Goal: Task Accomplishment & Management: Use online tool/utility

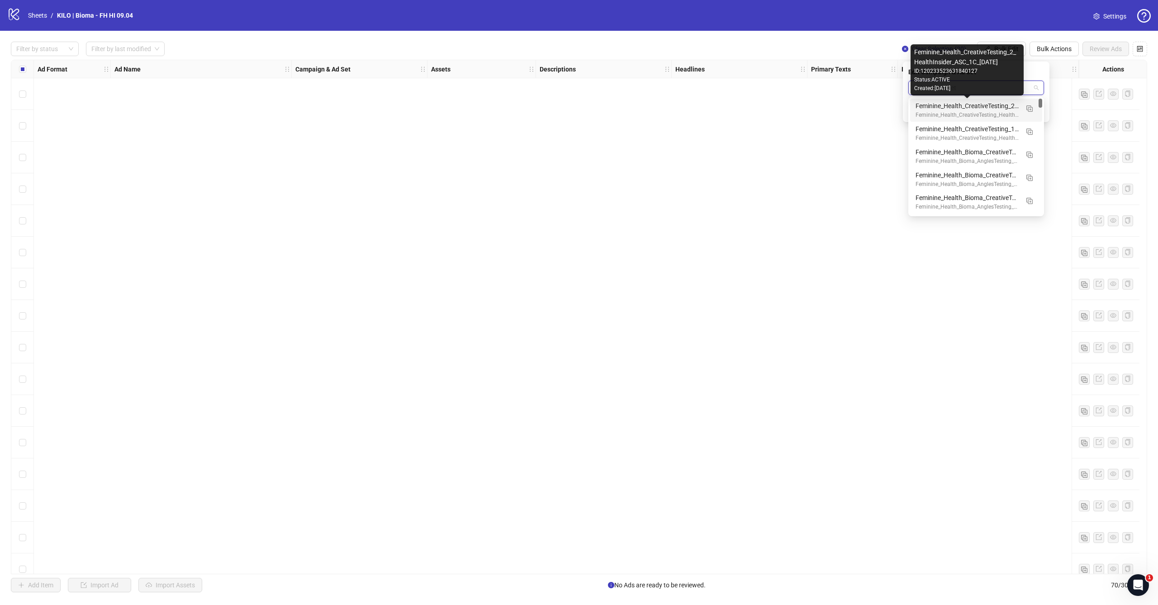
scroll to position [1519, 0]
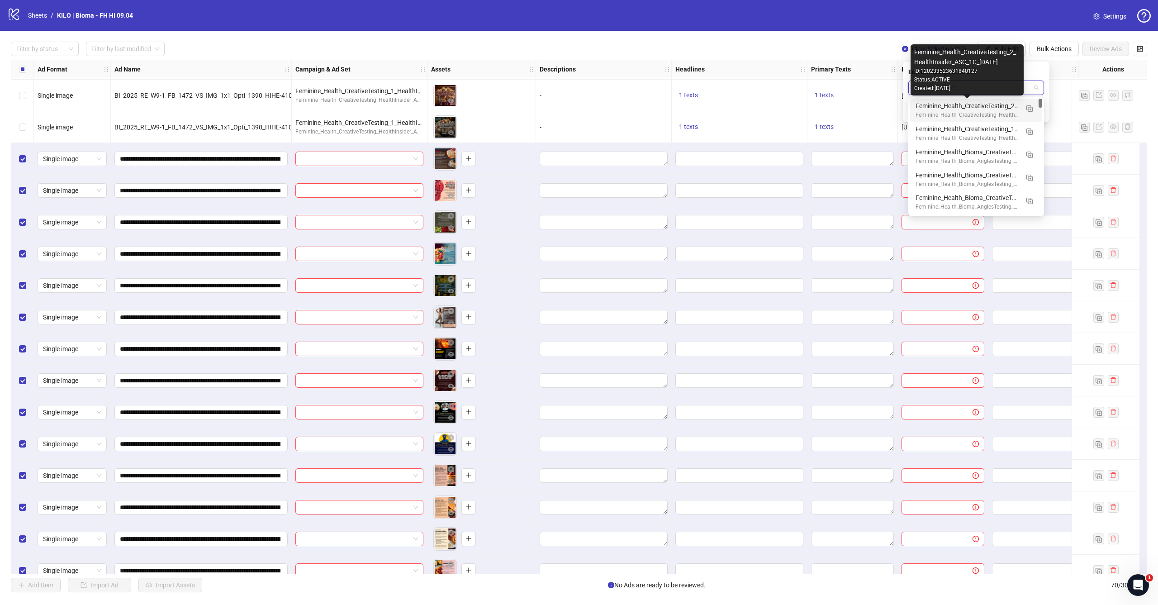
click at [982, 108] on div "Feminine_Health_CreativeTesting_2_HealthInsider_ASC_1C_[DATE]" at bounding box center [967, 106] width 103 height 10
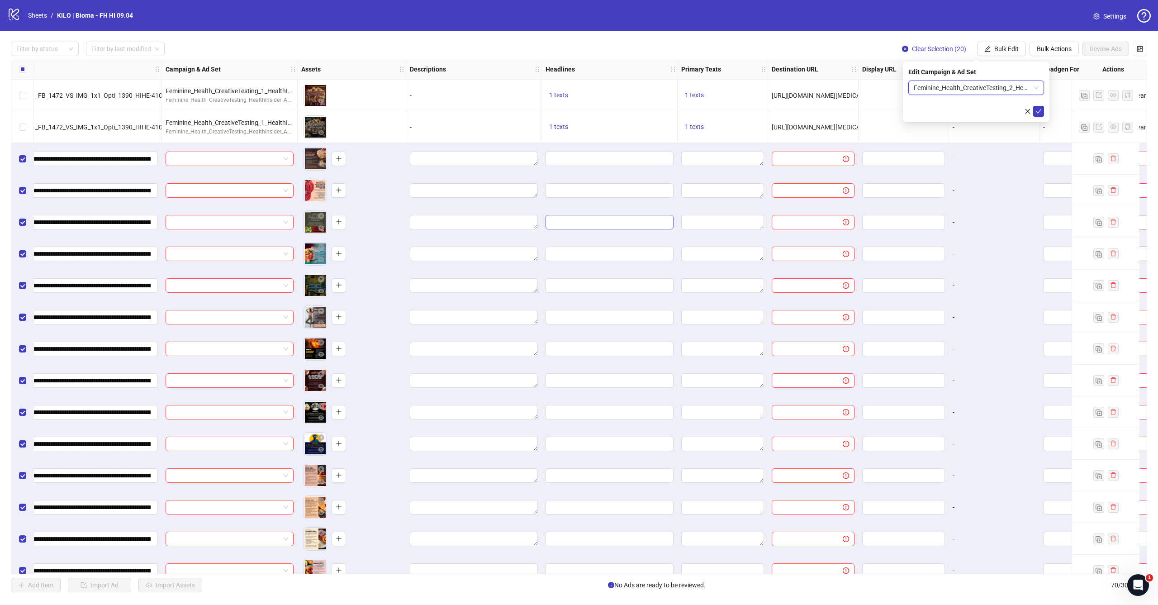
scroll to position [1519, 213]
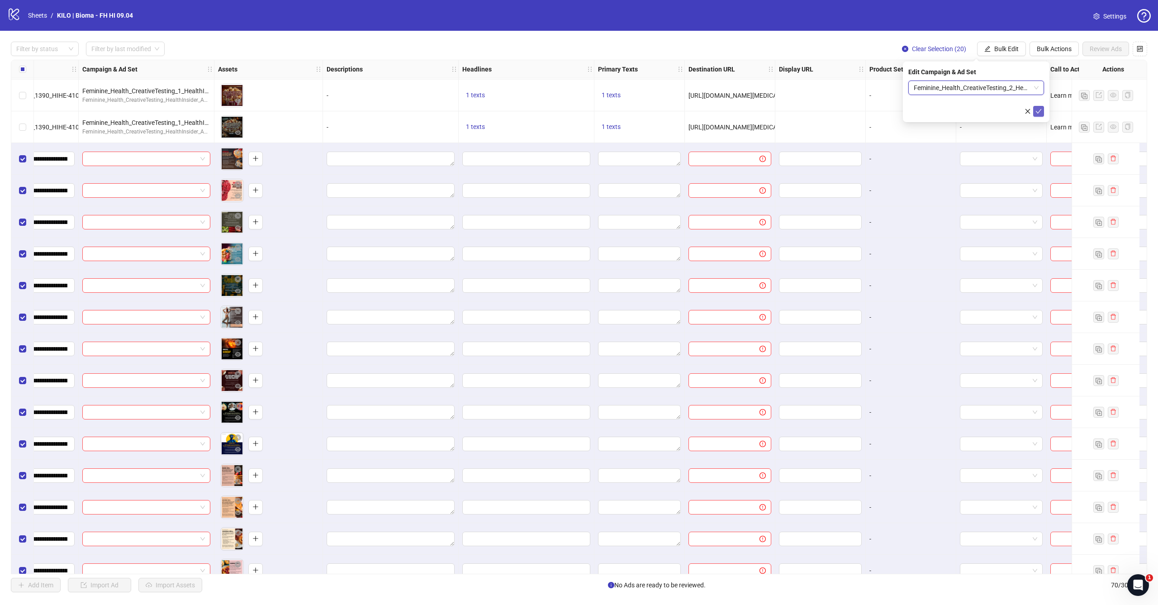
click at [1037, 109] on icon "check" at bounding box center [1039, 111] width 6 height 6
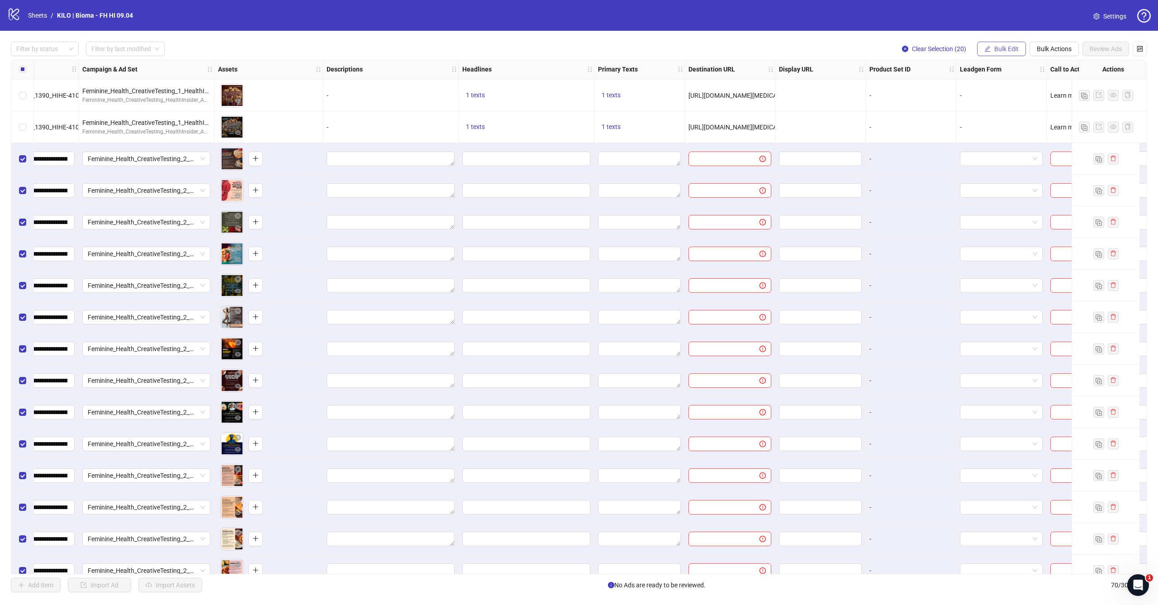
click at [1012, 51] on span "Bulk Edit" at bounding box center [1006, 48] width 24 height 7
click at [994, 135] on span "Primary Texts" at bounding box center [1011, 139] width 54 height 10
click at [977, 94] on textarea at bounding box center [977, 93] width 136 height 24
paste textarea "**********"
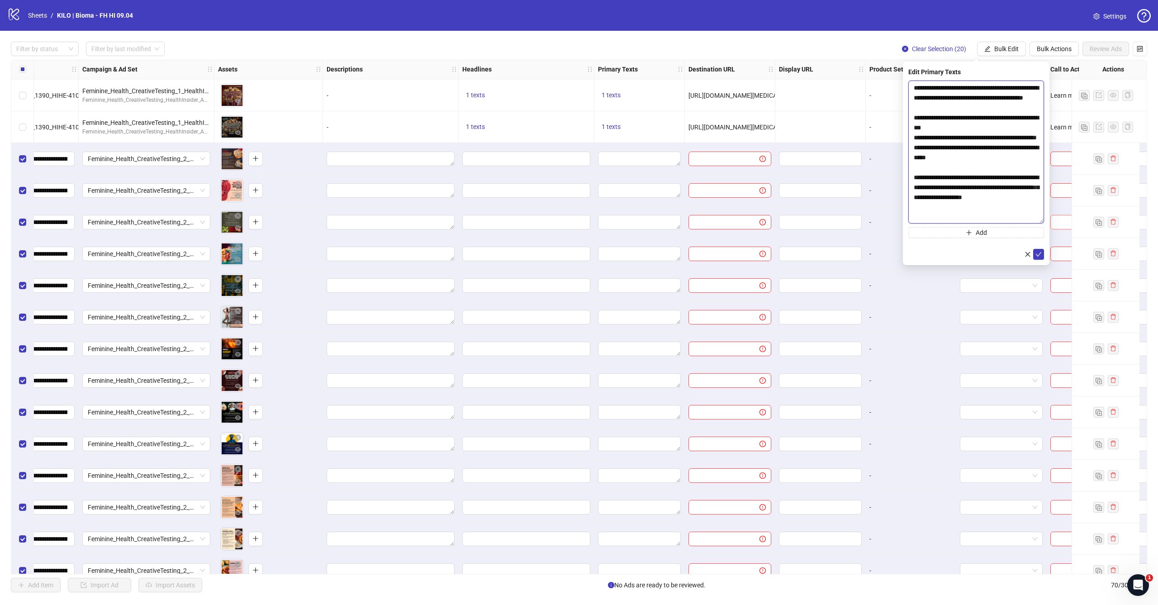
scroll to position [0, 0]
click at [1061, 265] on body "logo/logo-mobile Sheets / KILO | Bioma - FH HI 09.04 Settings Filter by status …" at bounding box center [579, 302] width 1158 height 605
type textarea "**********"
click at [1039, 295] on icon "check" at bounding box center [1039, 297] width 6 height 6
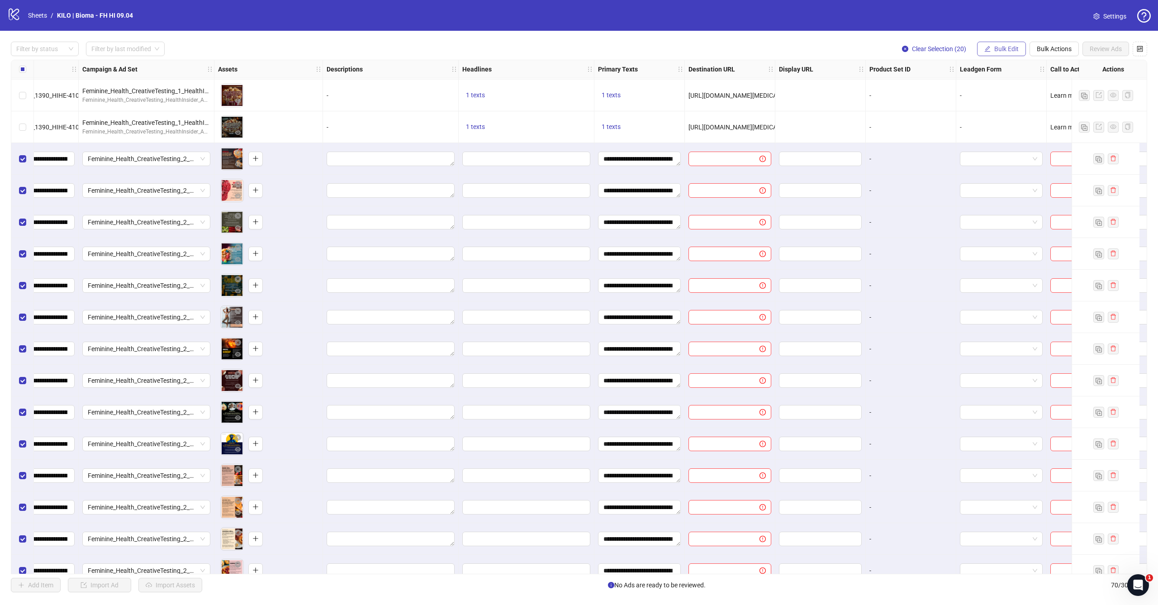
click at [1012, 51] on span "Bulk Edit" at bounding box center [1006, 48] width 24 height 7
click at [994, 156] on span "Destination URL" at bounding box center [1011, 154] width 54 height 10
click at [943, 90] on input "text" at bounding box center [973, 88] width 118 height 10
paste input "**********"
type input "**********"
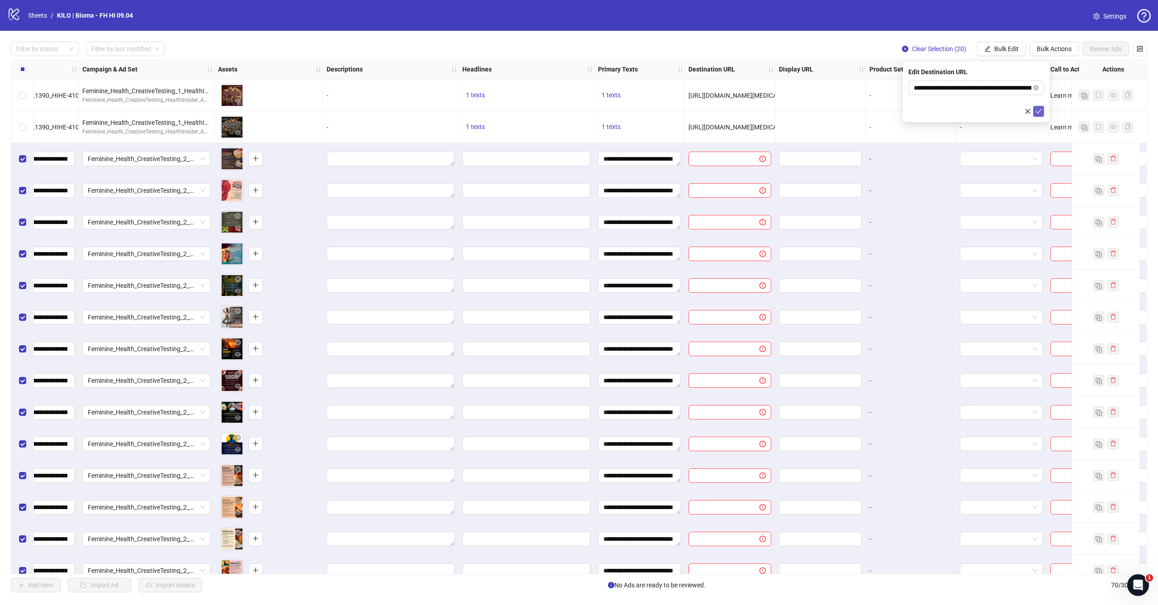
click at [1037, 107] on button "submit" at bounding box center [1038, 111] width 11 height 11
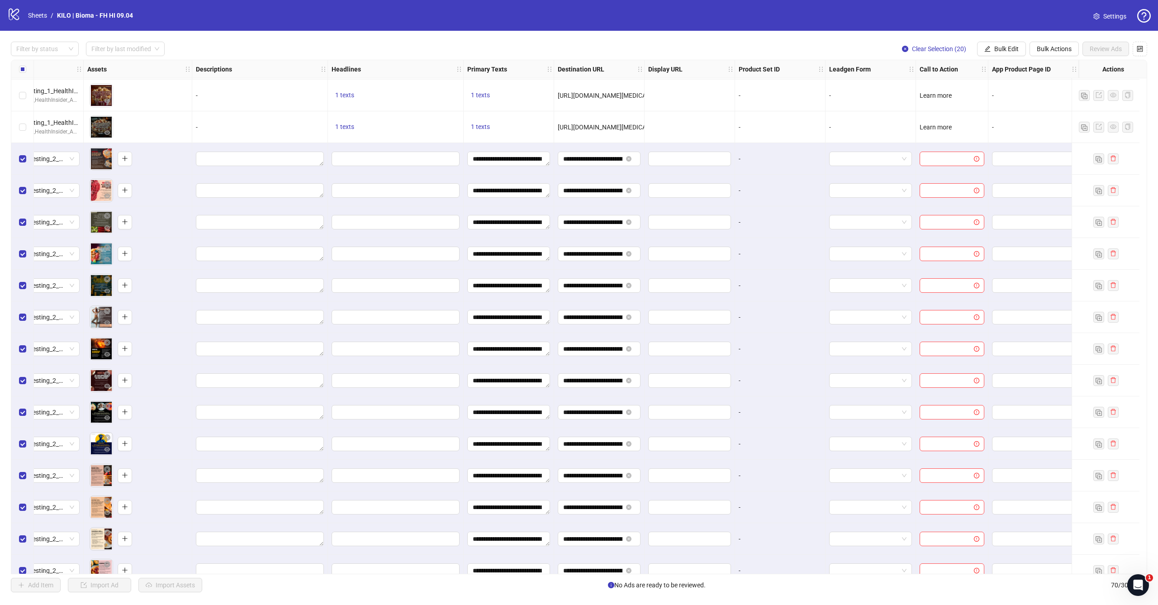
scroll to position [1519, 351]
click at [1013, 45] on span "Bulk Edit" at bounding box center [1006, 48] width 24 height 7
click at [994, 196] on span "Call to Action" at bounding box center [1011, 197] width 54 height 10
click at [968, 90] on input "search" at bounding box center [972, 88] width 117 height 14
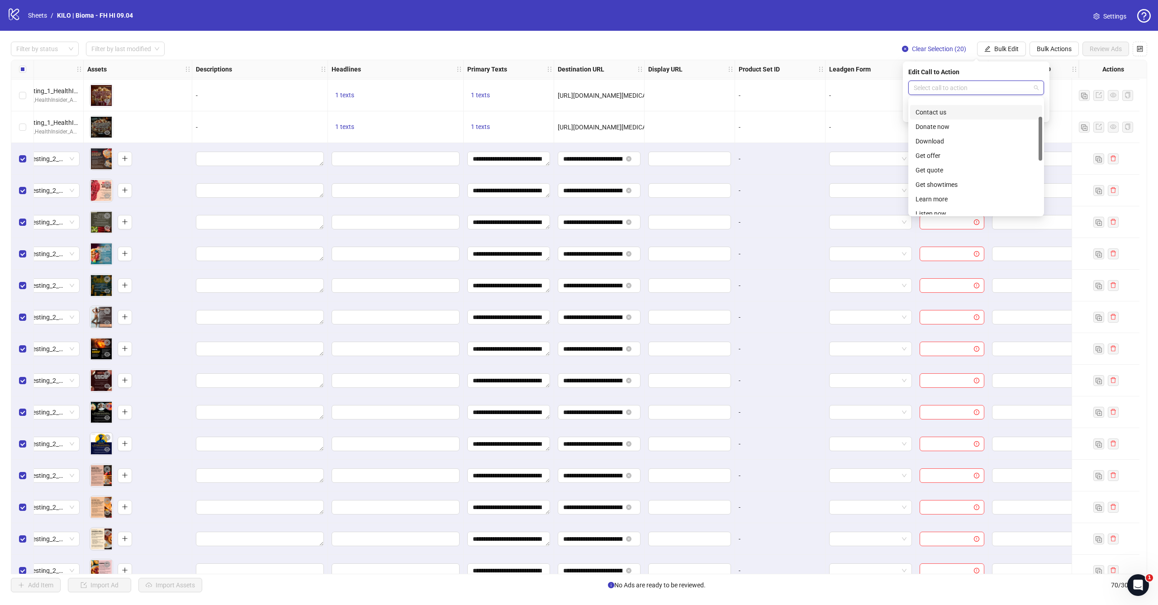
scroll to position [78, 0]
click at [956, 161] on div "Learn more" at bounding box center [976, 158] width 121 height 10
click at [1039, 109] on icon "check" at bounding box center [1039, 111] width 6 height 6
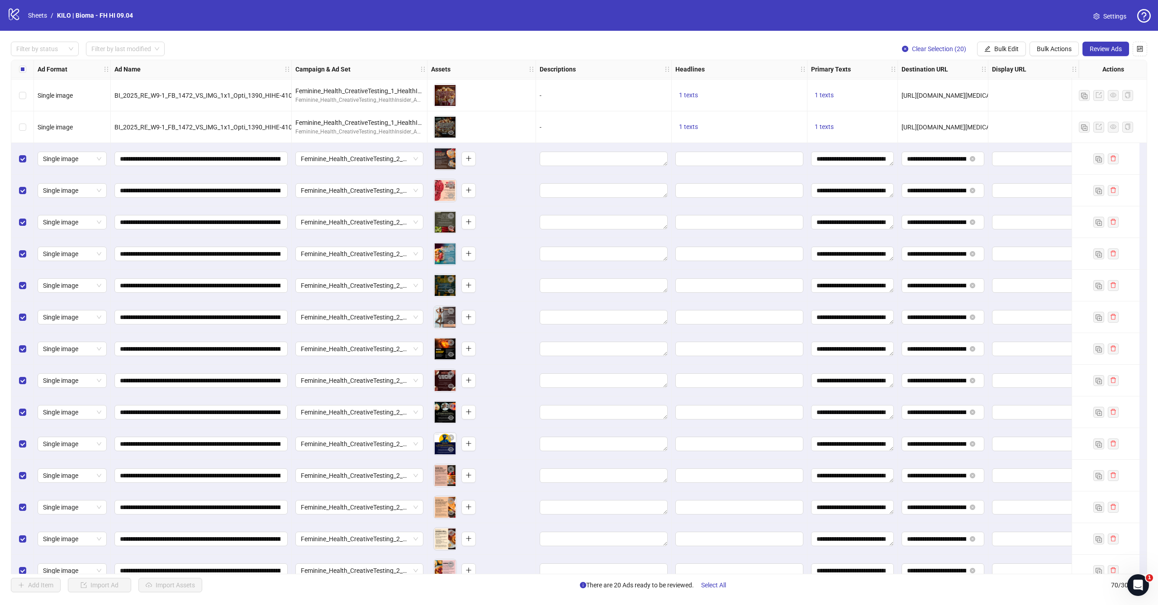
scroll to position [1519, 0]
click at [995, 45] on span "Bulk Edit" at bounding box center [1006, 48] width 24 height 7
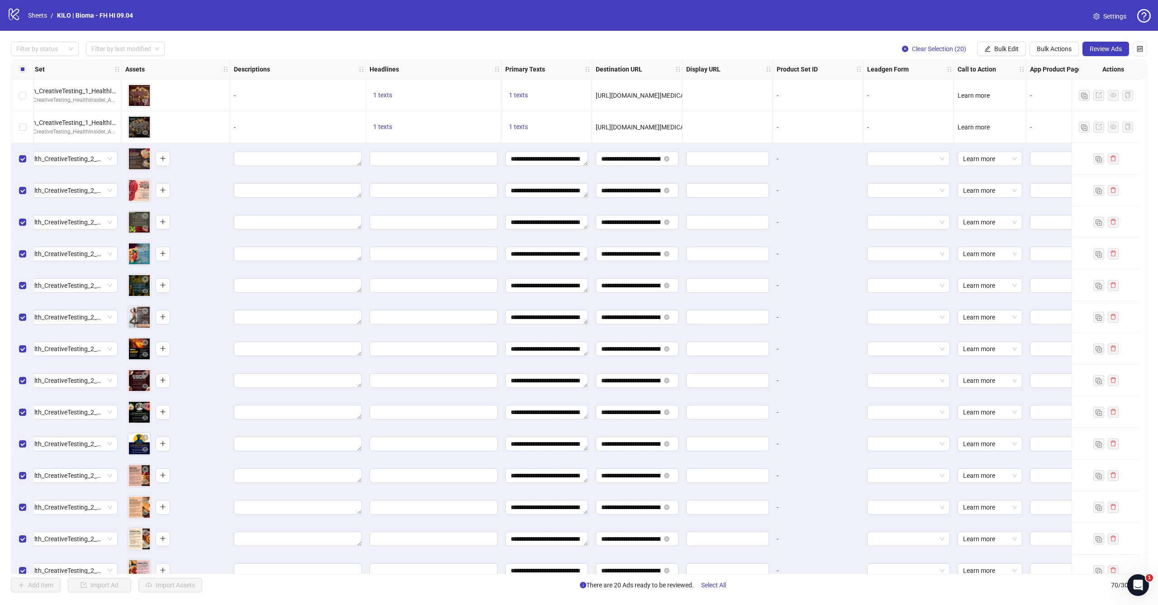
scroll to position [1519, 305]
click at [990, 50] on button "Bulk Edit" at bounding box center [1001, 49] width 49 height 14
click at [986, 125] on span "Headlines" at bounding box center [1011, 125] width 54 height 10
click at [940, 81] on input "text" at bounding box center [977, 88] width 136 height 14
paste input "**********"
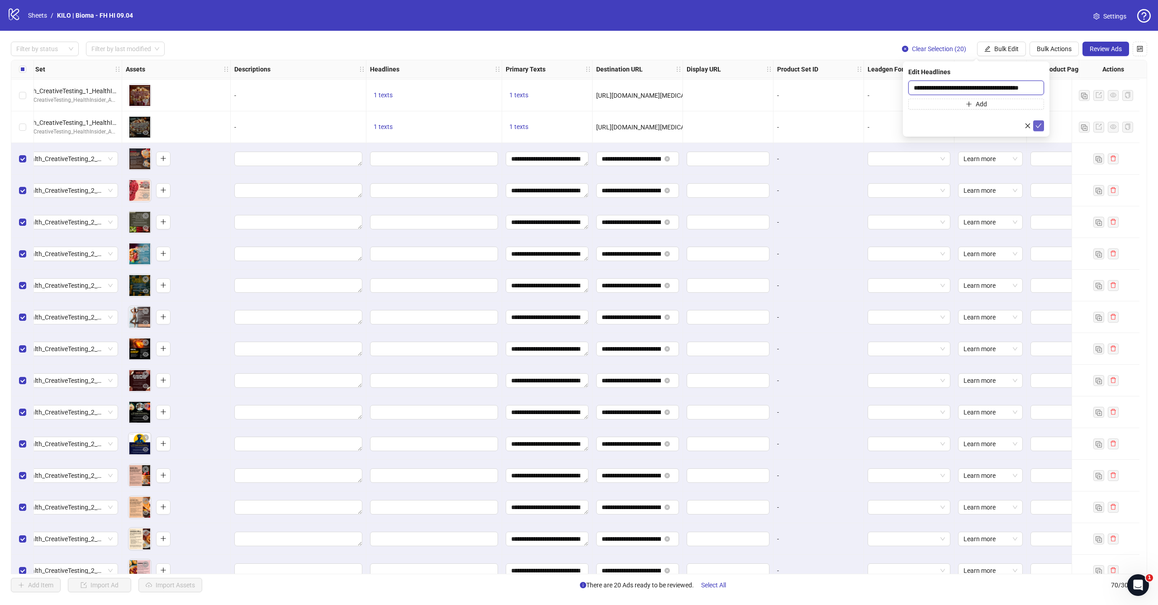
type input "**********"
click at [1036, 125] on icon "check" at bounding box center [1039, 126] width 6 height 6
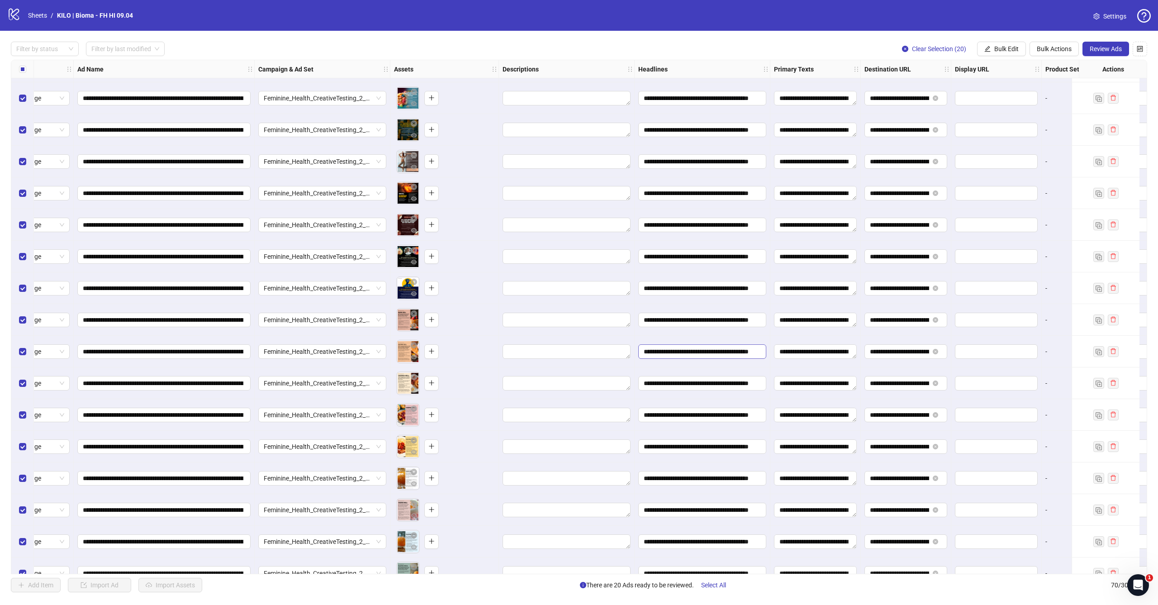
scroll to position [1674, 37]
click at [1104, 48] on span "Review Ads" at bounding box center [1106, 48] width 32 height 7
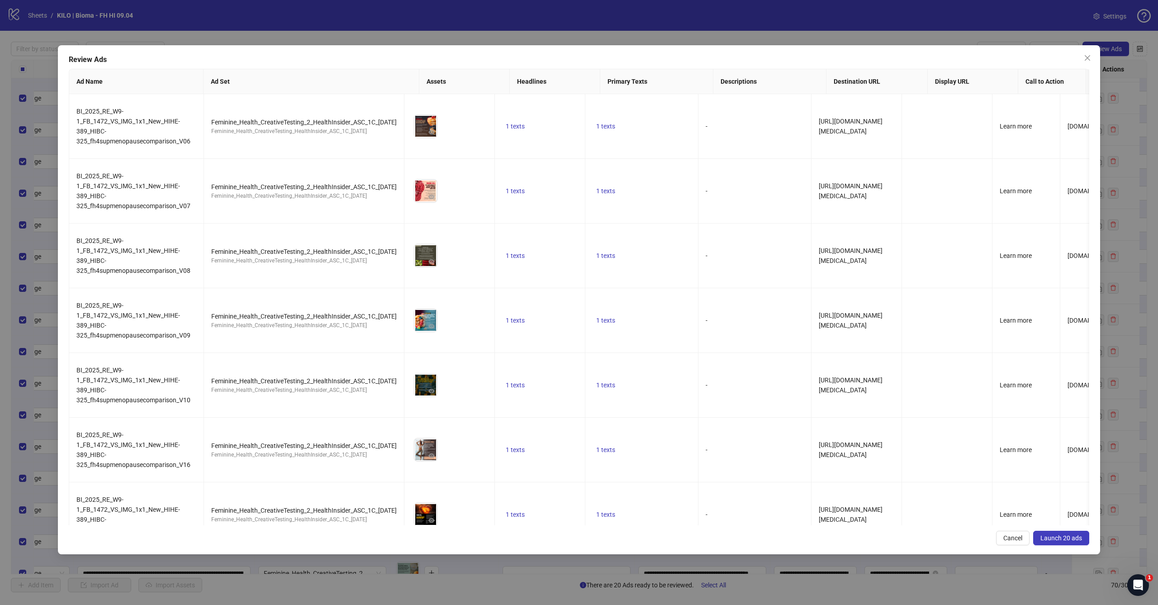
click at [1044, 535] on span "Launch 20 ads" at bounding box center [1062, 537] width 42 height 7
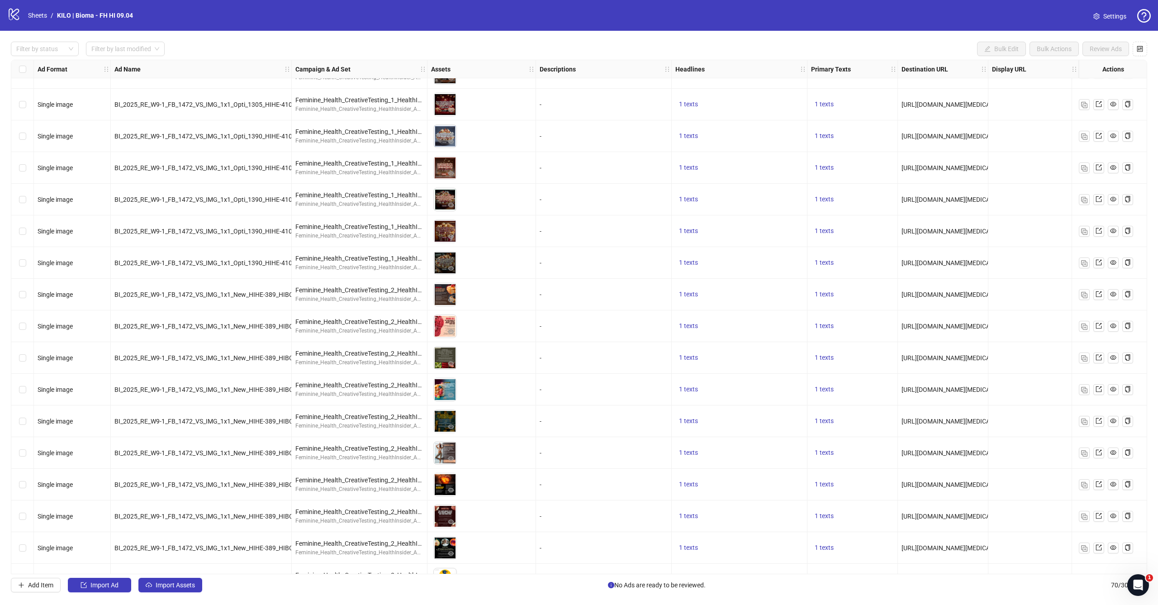
scroll to position [1433, 0]
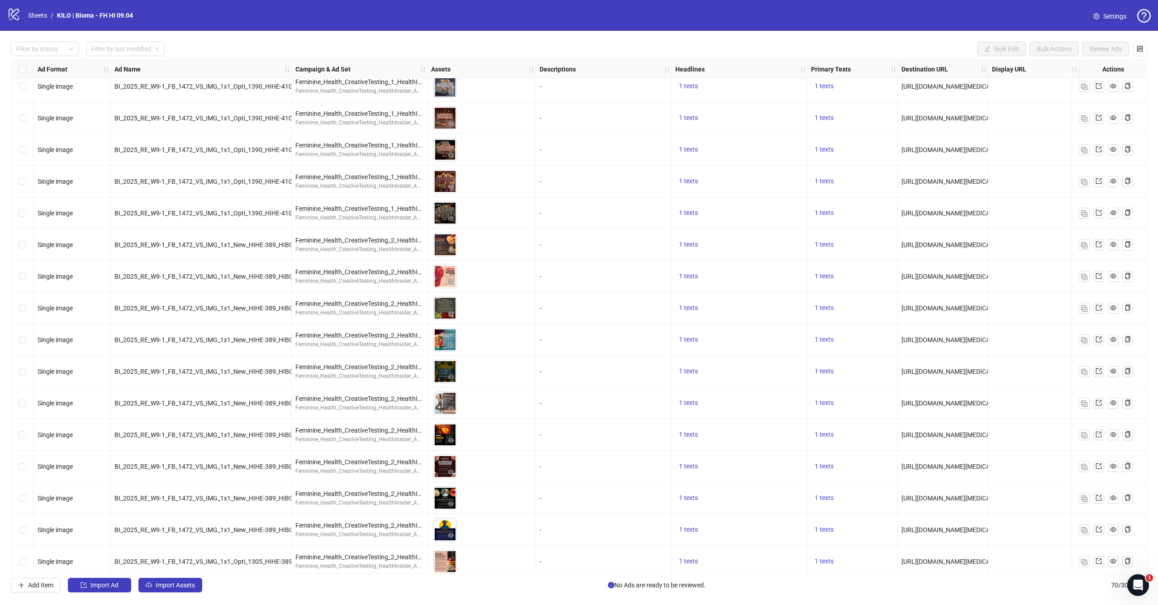
click at [193, 247] on span "BI_2025_RE_W9-1_FB_1472_VS_IMG_1x1_New_HIHE-389_HIBC-325_fh4supmenopausecompari…" at bounding box center [261, 244] width 295 height 7
copy span "BI_2025_RE_W9-1_FB_1472_VS_IMG_1x1_New_HIHE-389_HIBC-325_fh4supmenopausecompari…"
click at [226, 309] on span "BI_2025_RE_W9-1_FB_1472_VS_IMG_1x1_New_HIHE-389_HIBC-325_fh4supmenopausecompari…" at bounding box center [261, 307] width 295 height 7
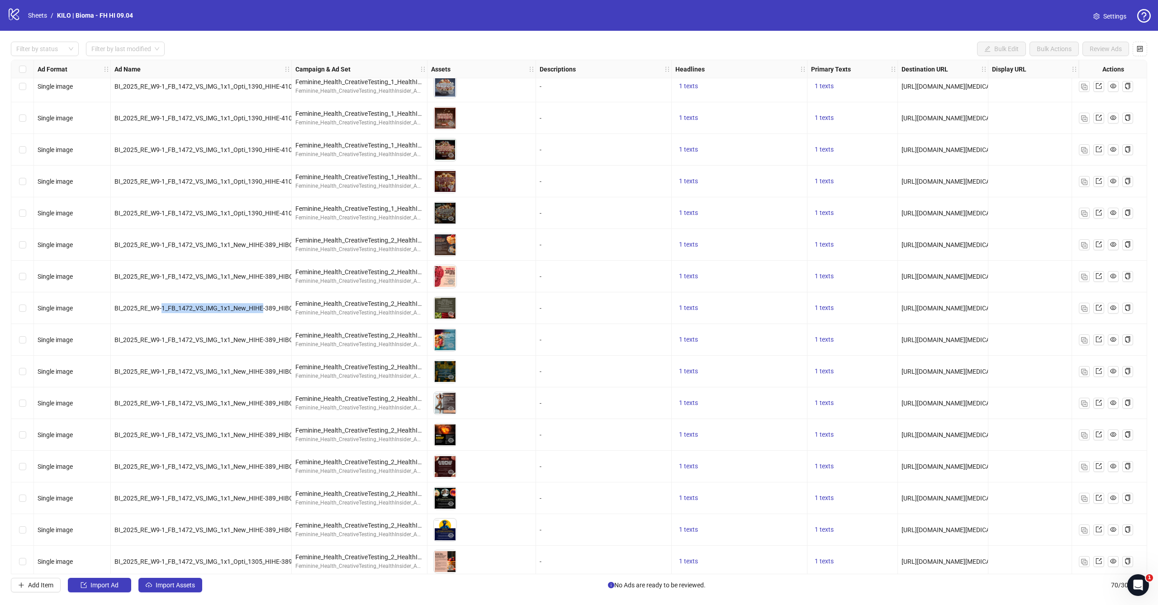
click at [226, 309] on span "BI_2025_RE_W9-1_FB_1472_VS_IMG_1x1_New_HIHE-389_HIBC-325_fh4supmenopausecompari…" at bounding box center [261, 307] width 295 height 7
copy span "BI_2025_RE_W9-1_FB_1472_VS_IMG_1x1_New_HIHE-389_HIBC-325_fh4supmenopausecompari…"
click at [237, 306] on span "BI_2025_RE_W9-1_FB_1472_VS_IMG_1x1_New_HIHE-389_HIBC-325_fh4supmenopausecompari…" at bounding box center [261, 307] width 295 height 7
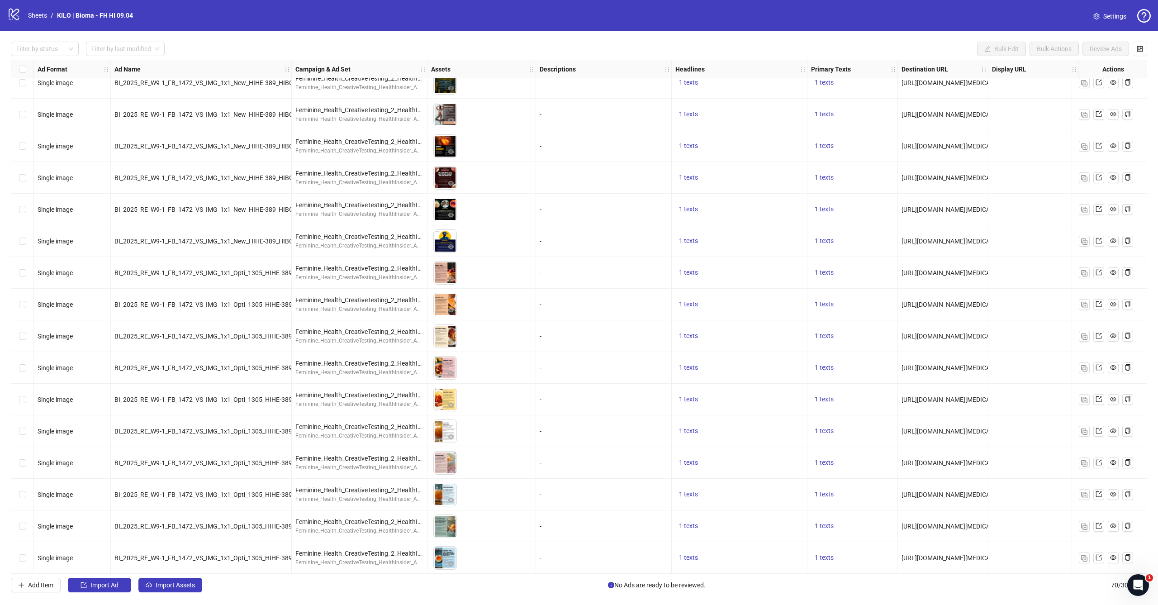
scroll to position [1725, 8]
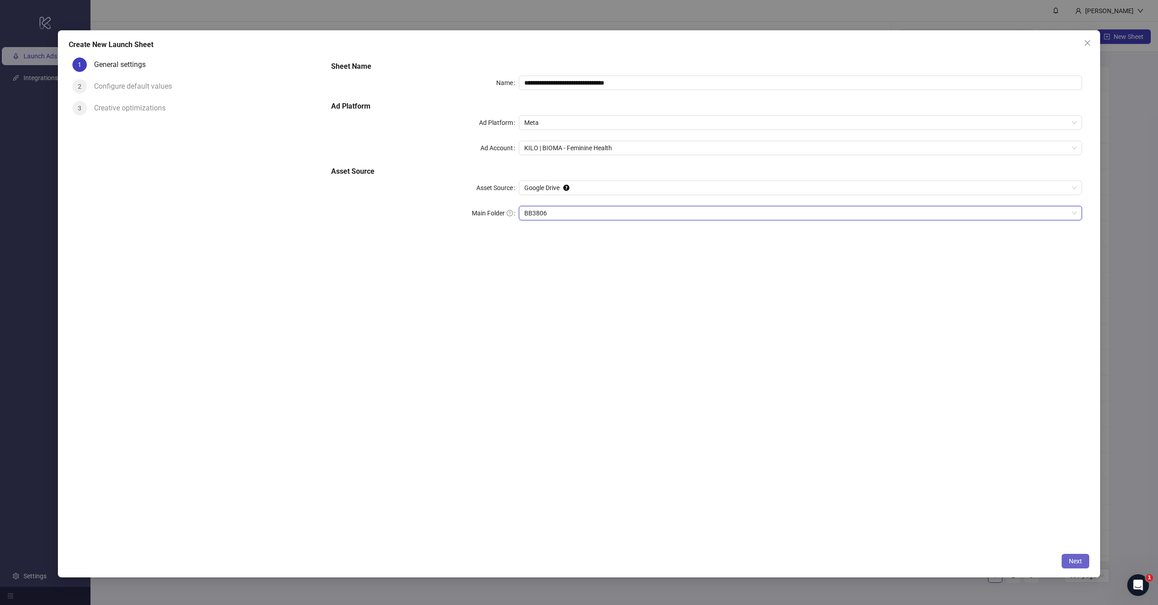
click at [1079, 564] on span "Next" at bounding box center [1075, 560] width 13 height 7
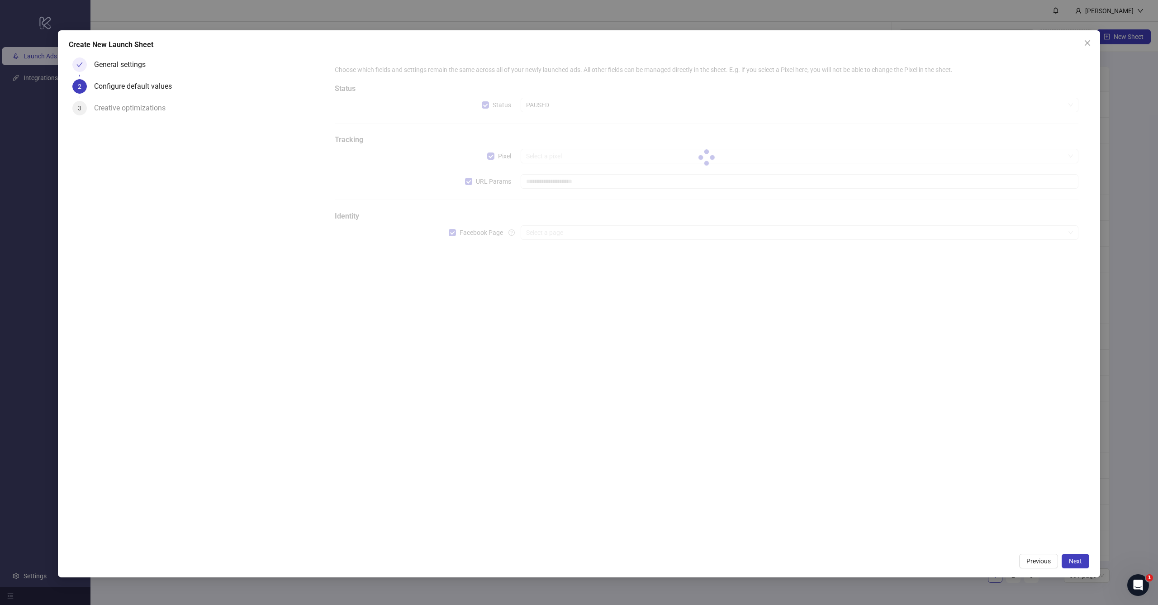
type input "**********"
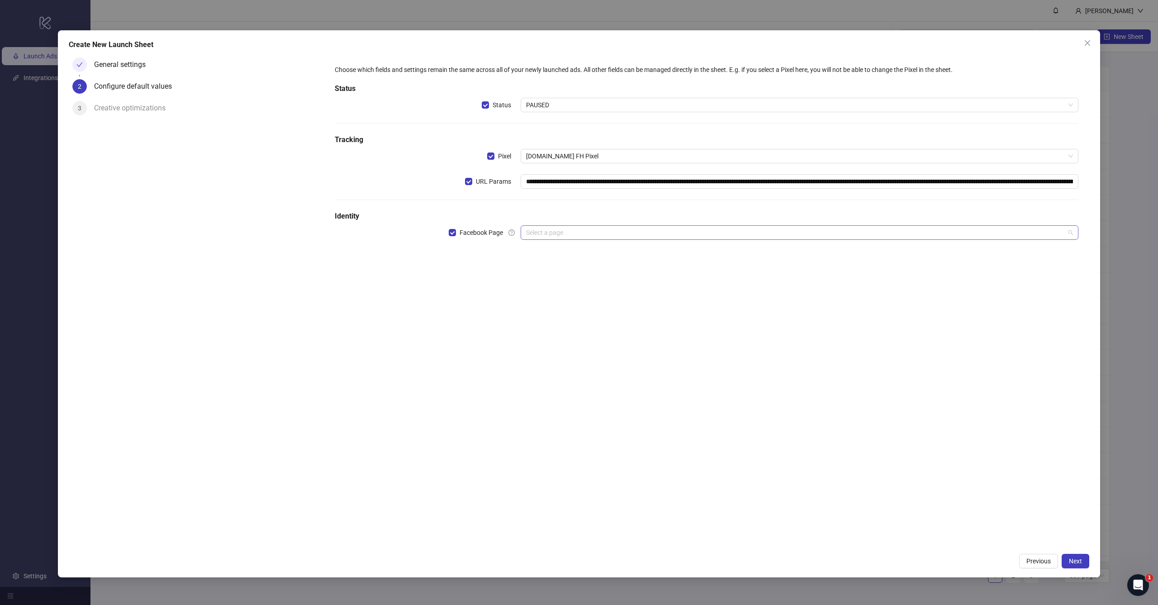
click at [567, 230] on input "search" at bounding box center [795, 233] width 539 height 14
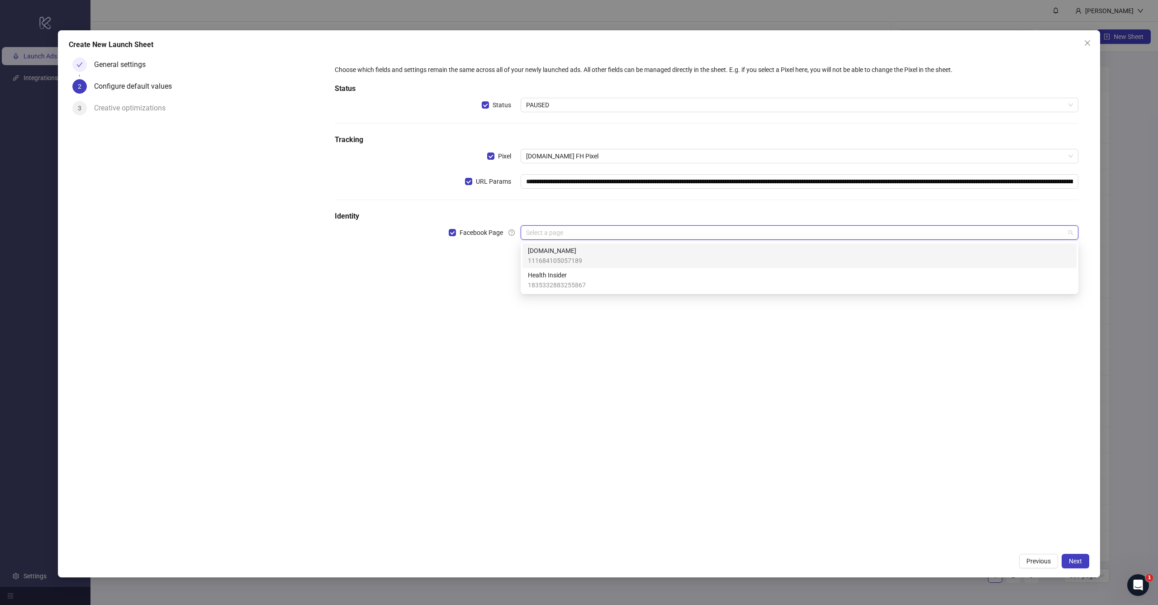
click at [558, 255] on span "[DOMAIN_NAME]" at bounding box center [555, 251] width 54 height 10
click at [566, 257] on input "search" at bounding box center [795, 258] width 539 height 14
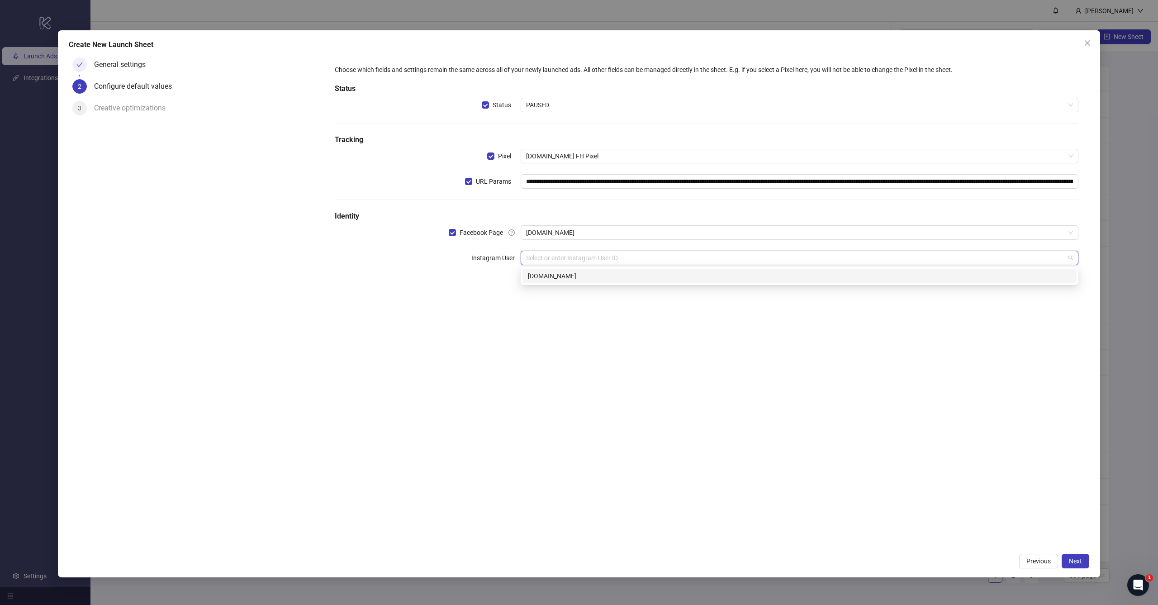
click at [561, 277] on div "[DOMAIN_NAME]" at bounding box center [799, 276] width 543 height 10
click at [573, 329] on div "**********" at bounding box center [707, 301] width 766 height 495
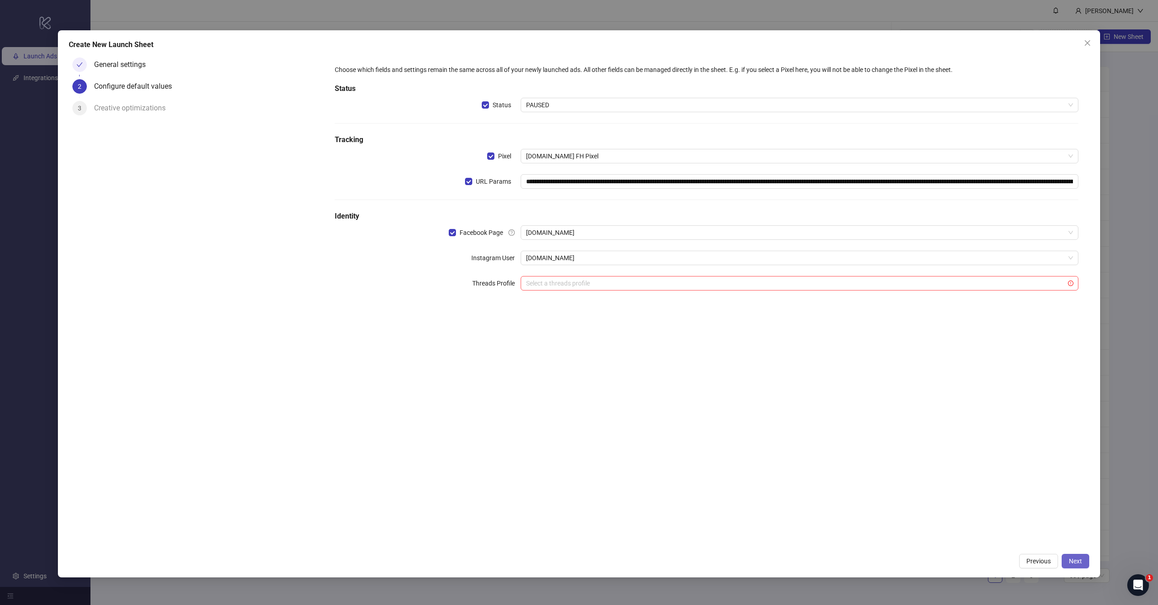
click at [1073, 559] on span "Next" at bounding box center [1075, 560] width 13 height 7
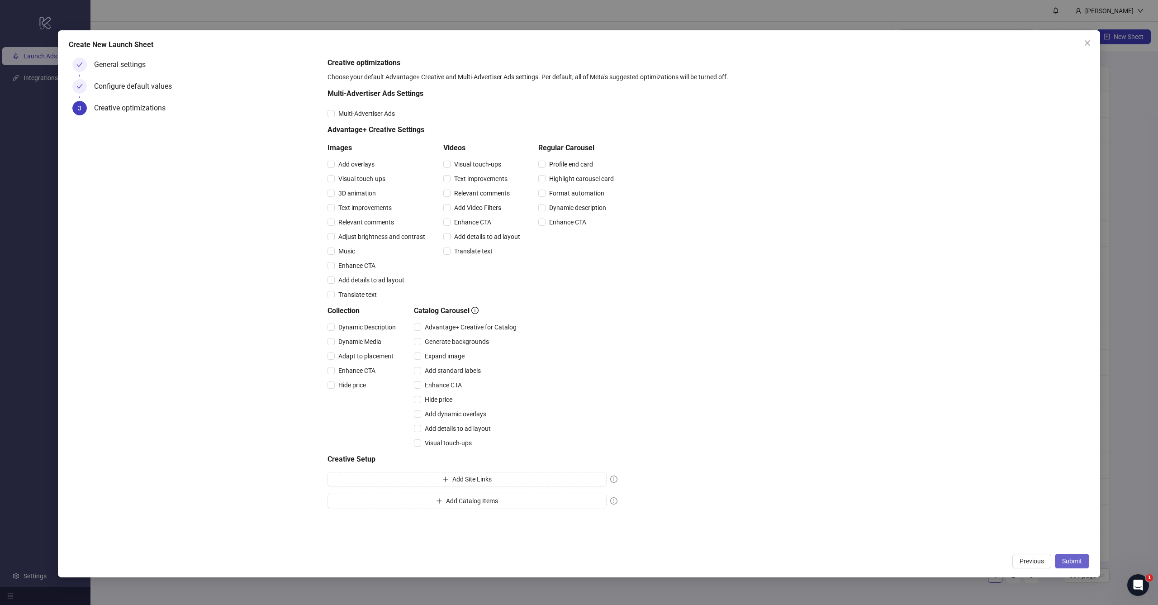
click at [1067, 563] on span "Submit" at bounding box center [1072, 560] width 20 height 7
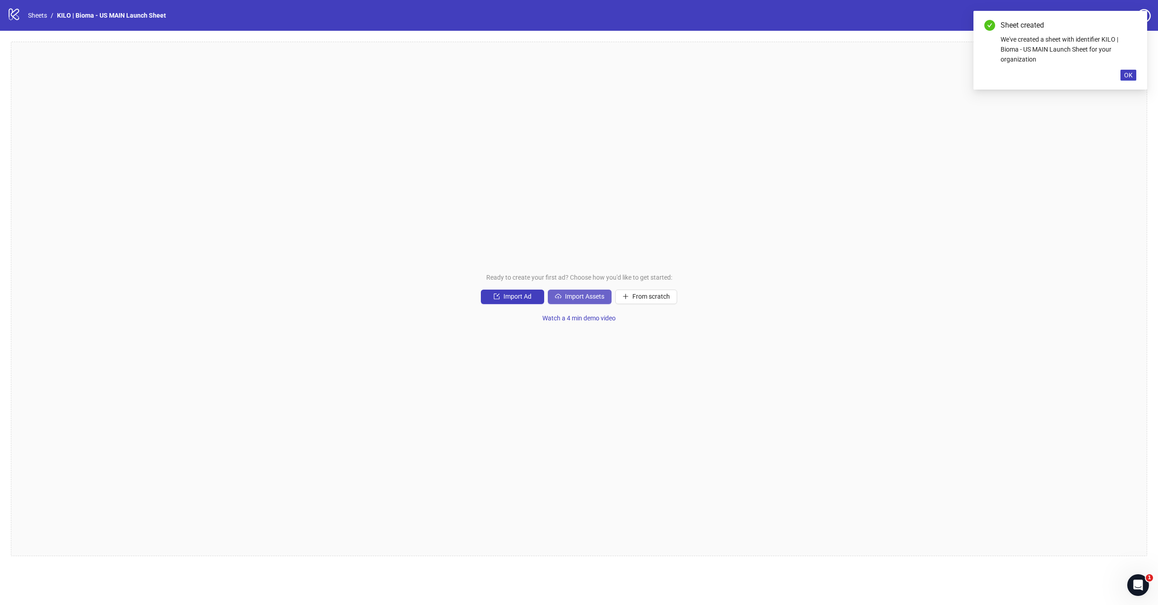
click at [585, 296] on span "Import Assets" at bounding box center [584, 296] width 39 height 7
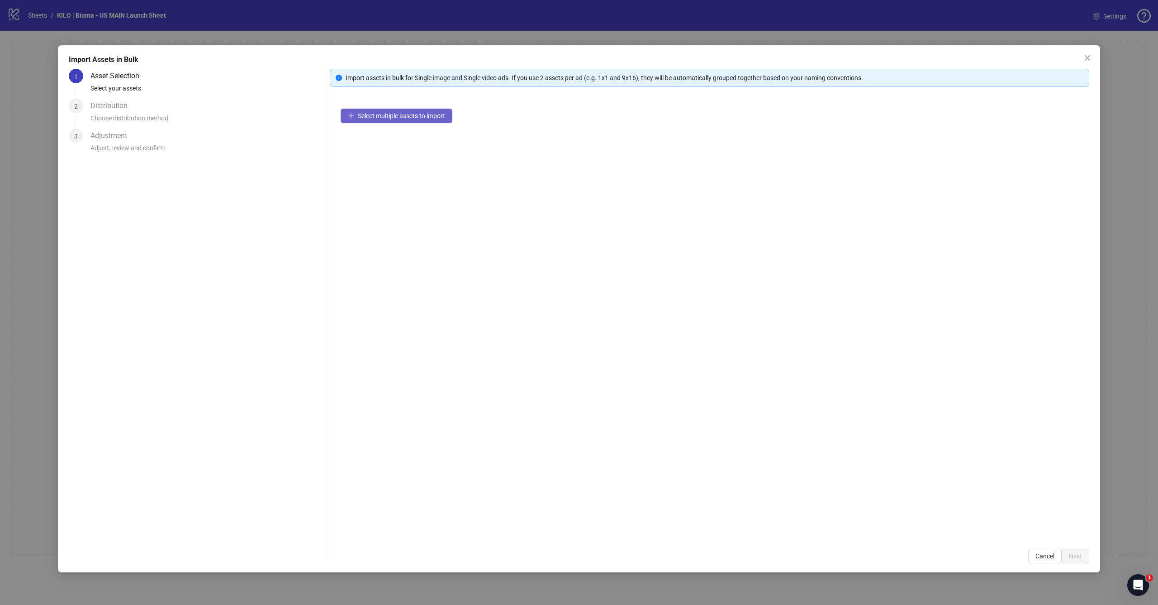
click at [403, 115] on span "Select multiple assets to import" at bounding box center [401, 115] width 87 height 7
click at [1066, 554] on button "Next" at bounding box center [1076, 556] width 28 height 14
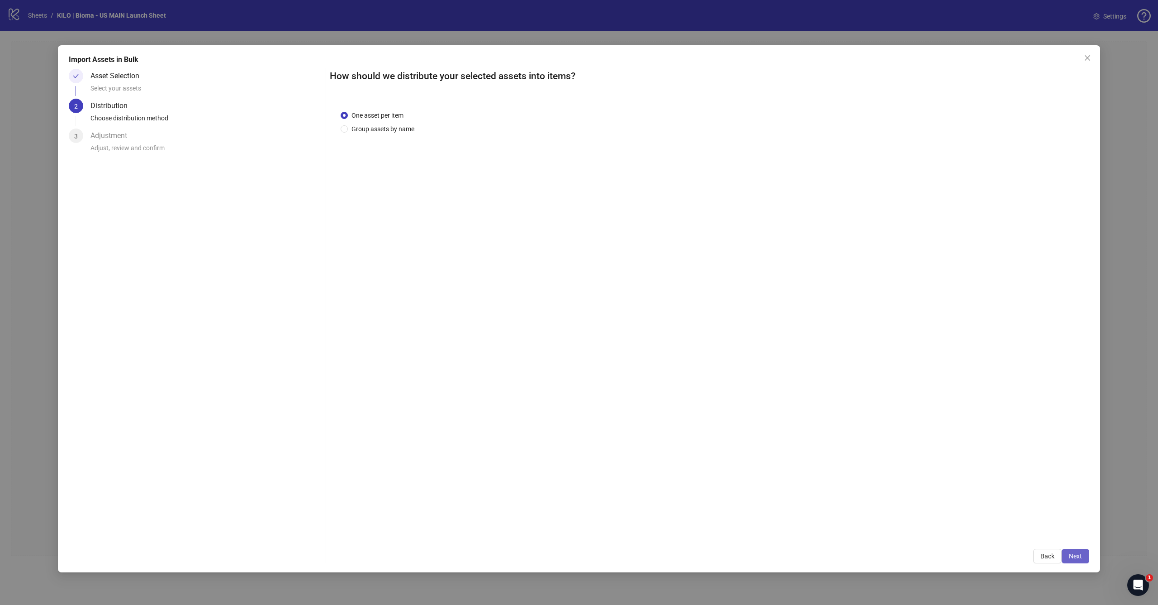
click at [1074, 552] on button "Next" at bounding box center [1076, 556] width 28 height 14
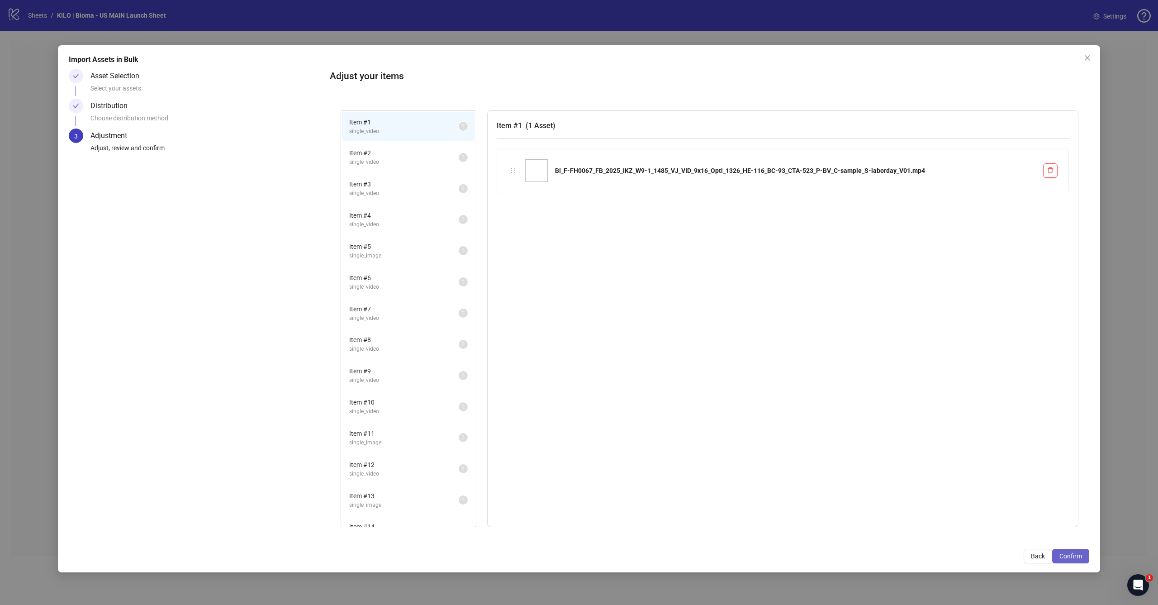
click at [1069, 557] on span "Confirm" at bounding box center [1071, 555] width 23 height 7
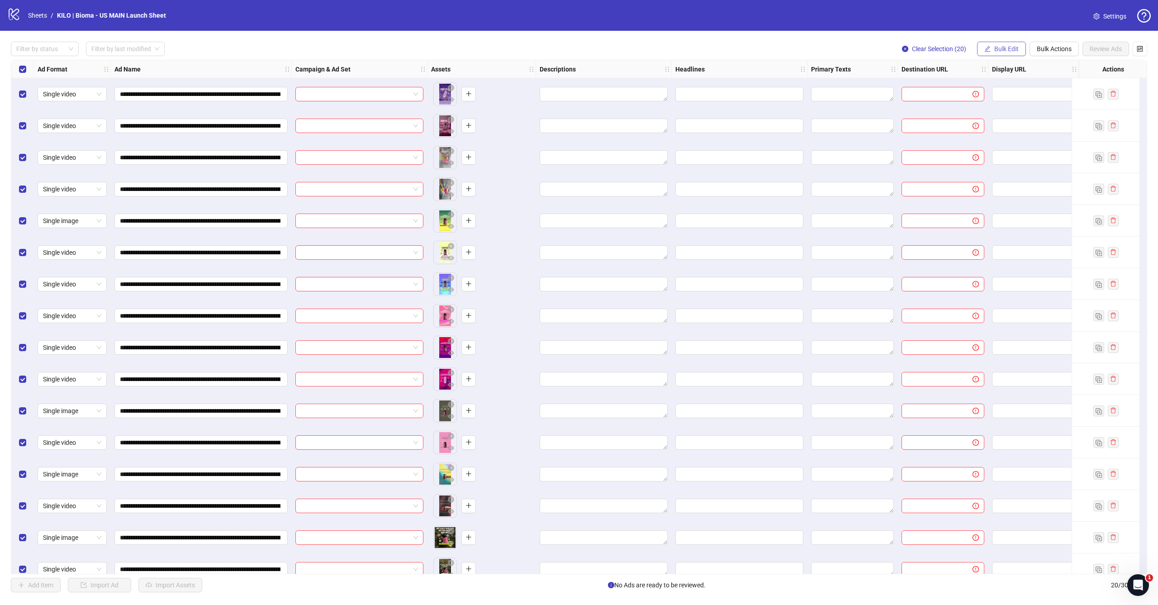
click at [997, 52] on span "Bulk Edit" at bounding box center [1006, 48] width 24 height 7
click at [989, 94] on span "Campaign & Ad Set" at bounding box center [1011, 96] width 54 height 10
click at [970, 91] on input "search" at bounding box center [972, 88] width 117 height 14
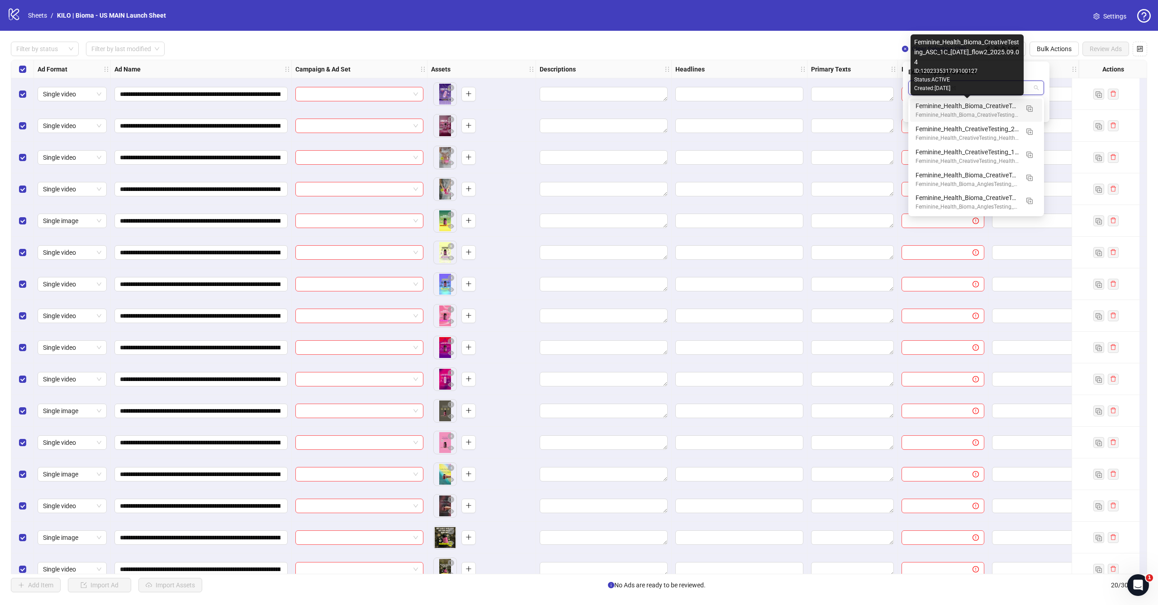
click at [958, 109] on div "Feminine_Health_Bioma_CreativeTesting_ASC_1C_labor_day_flow2_2025.09.04" at bounding box center [967, 106] width 103 height 10
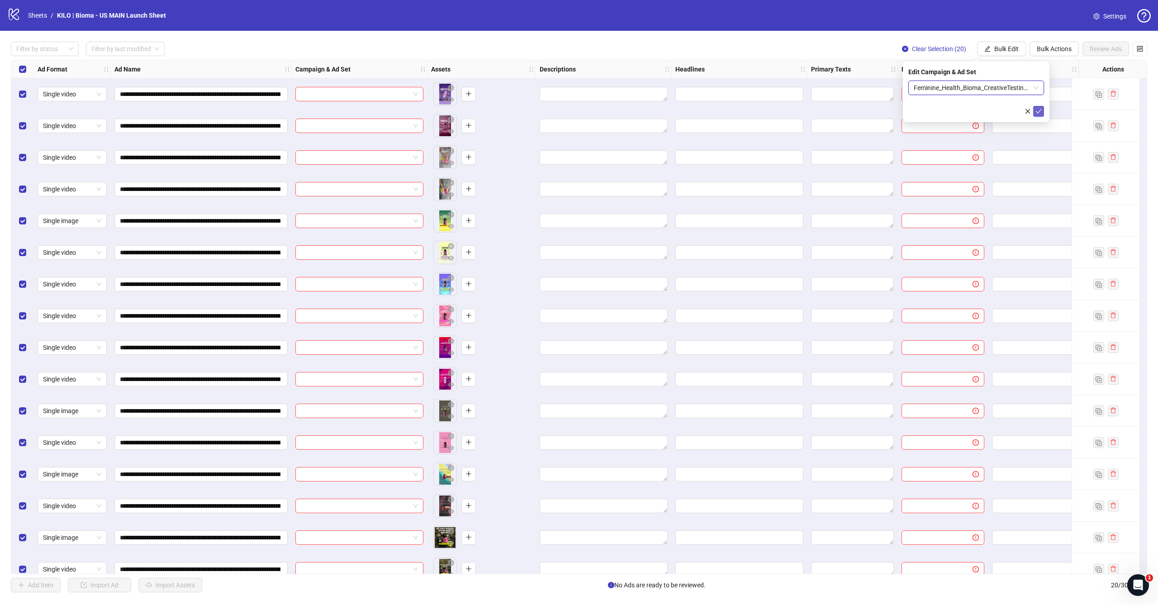
click at [1042, 114] on icon "check" at bounding box center [1039, 111] width 6 height 6
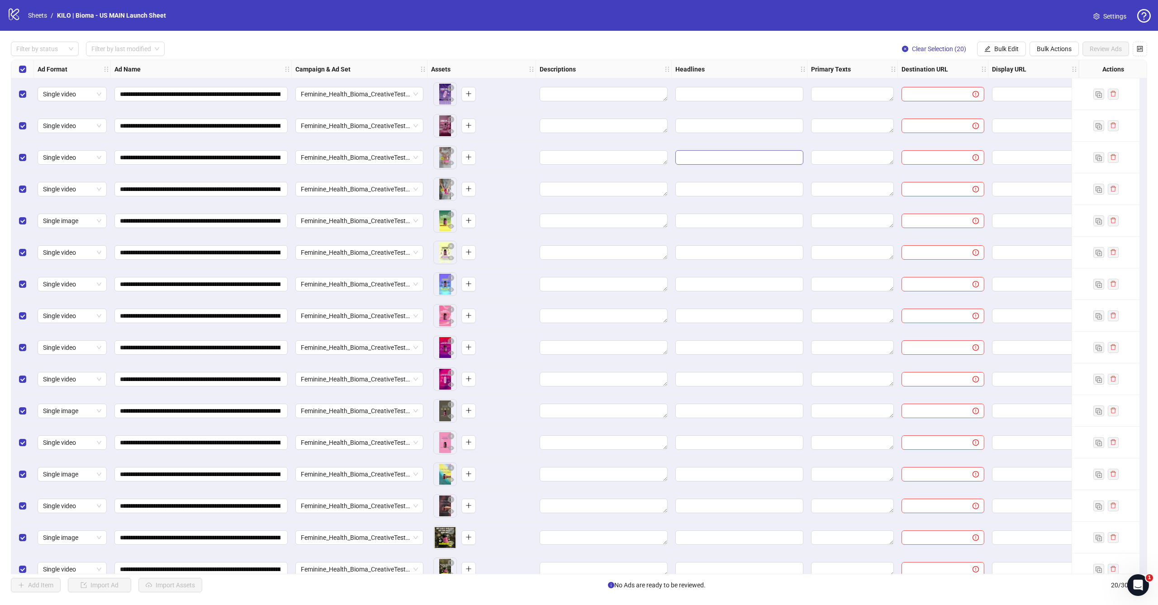
scroll to position [0, 134]
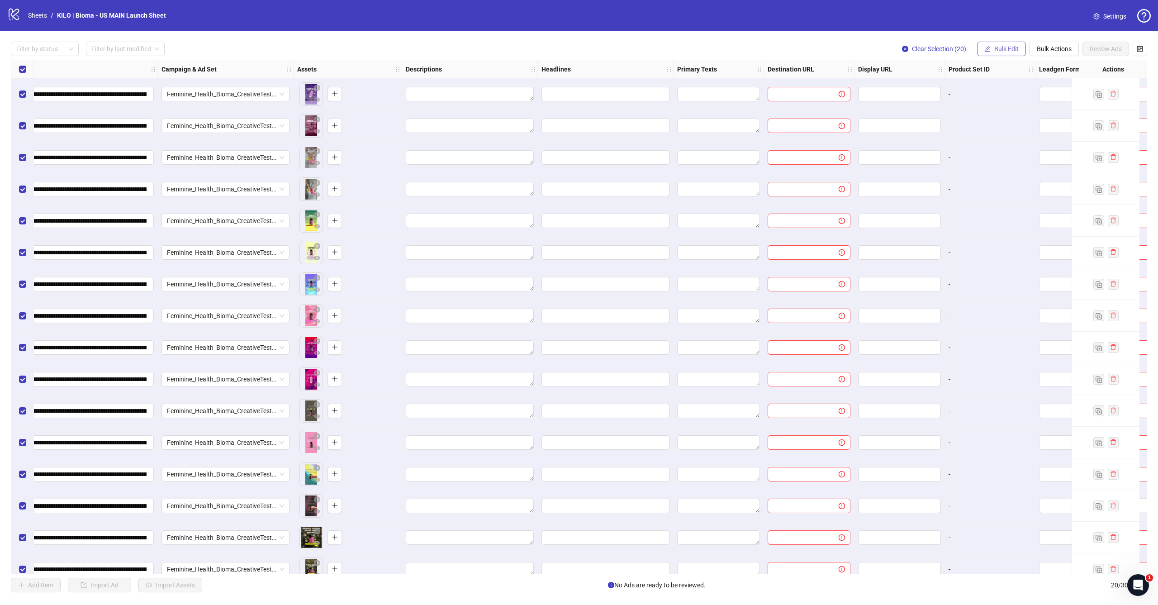
click at [1002, 51] on span "Bulk Edit" at bounding box center [1006, 48] width 24 height 7
click at [997, 154] on span "Destination URL" at bounding box center [1011, 154] width 54 height 10
click at [928, 88] on input "text" at bounding box center [973, 88] width 118 height 10
paste input "**********"
type input "**********"
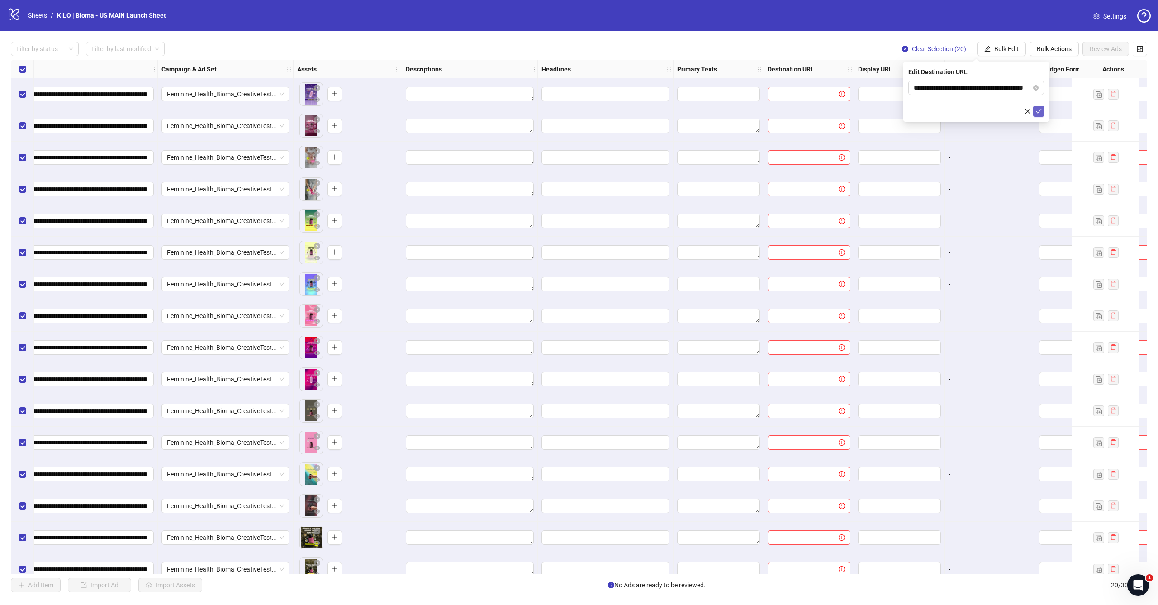
click at [1038, 108] on icon "check" at bounding box center [1039, 111] width 6 height 6
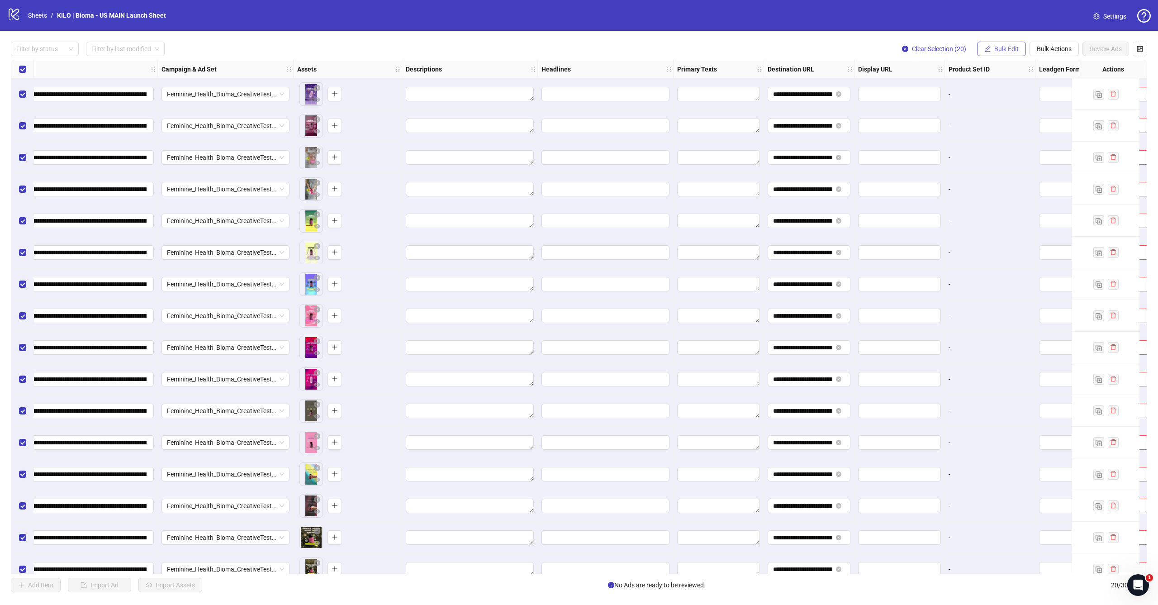
click at [990, 50] on button "Bulk Edit" at bounding box center [1001, 49] width 49 height 14
click at [998, 137] on span "Primary Texts" at bounding box center [1011, 139] width 54 height 10
click at [976, 88] on textarea at bounding box center [977, 93] width 136 height 24
paste textarea "**********"
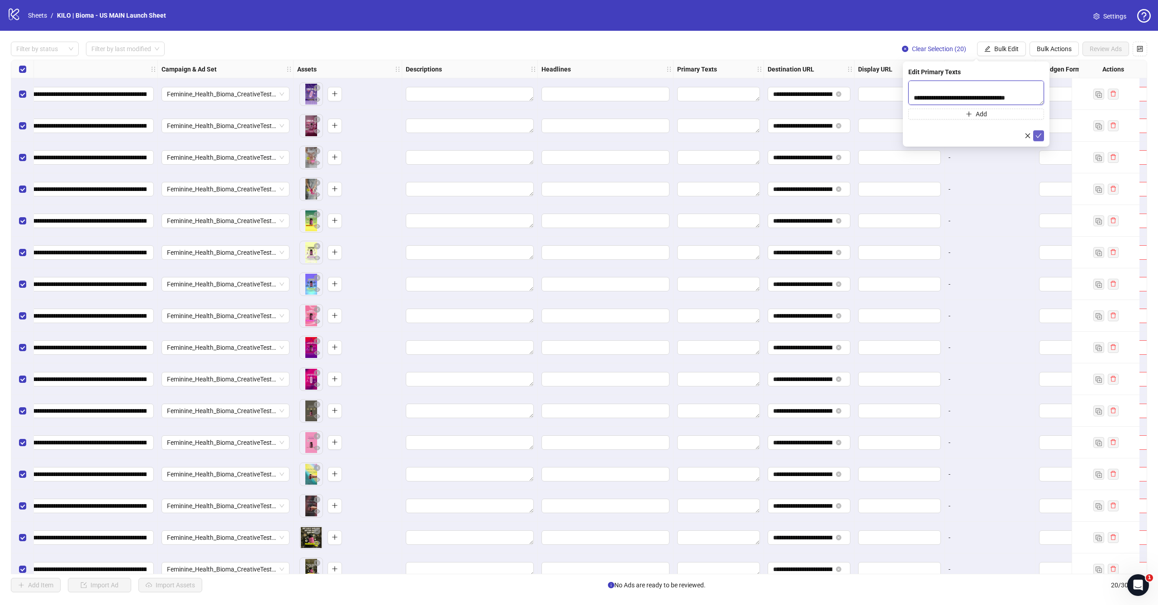
type textarea "**********"
click at [1037, 136] on icon "check" at bounding box center [1039, 136] width 6 height 6
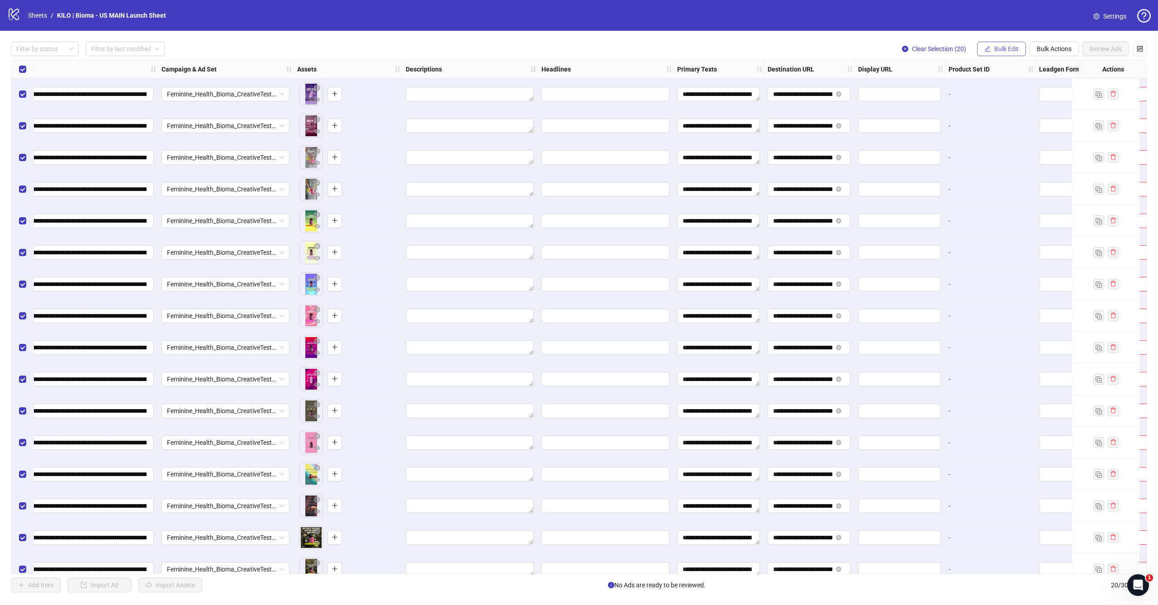
click at [1004, 48] on span "Bulk Edit" at bounding box center [1006, 48] width 24 height 7
click at [1000, 124] on span "Headlines" at bounding box center [1011, 125] width 54 height 10
click at [952, 91] on input "text" at bounding box center [977, 88] width 136 height 14
paste input "**********"
type input "**********"
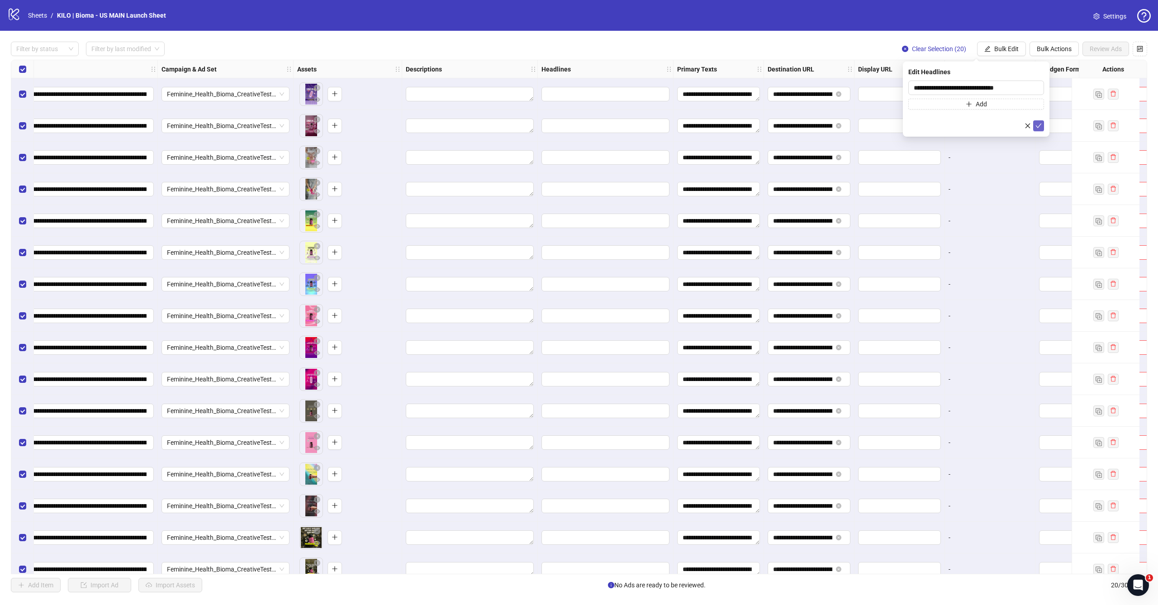
click at [1043, 126] on button "submit" at bounding box center [1038, 125] width 11 height 11
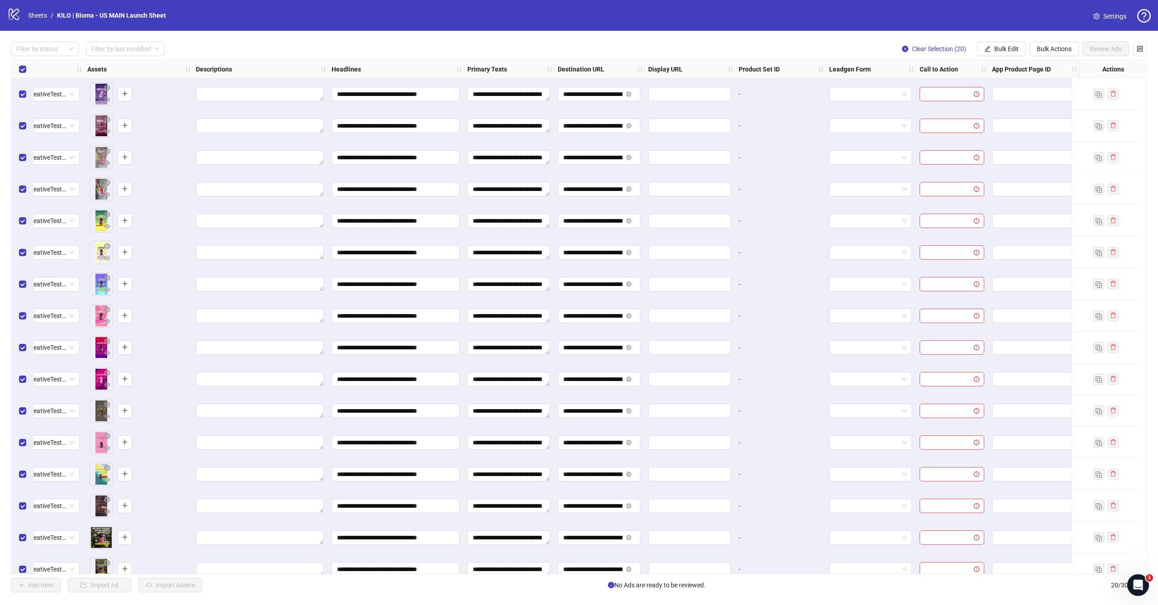
scroll to position [0, 0]
click at [1016, 48] on span "Bulk Edit" at bounding box center [1006, 48] width 24 height 7
click at [995, 194] on span "Call to Action" at bounding box center [1011, 197] width 54 height 10
click at [965, 91] on input "search" at bounding box center [972, 88] width 117 height 14
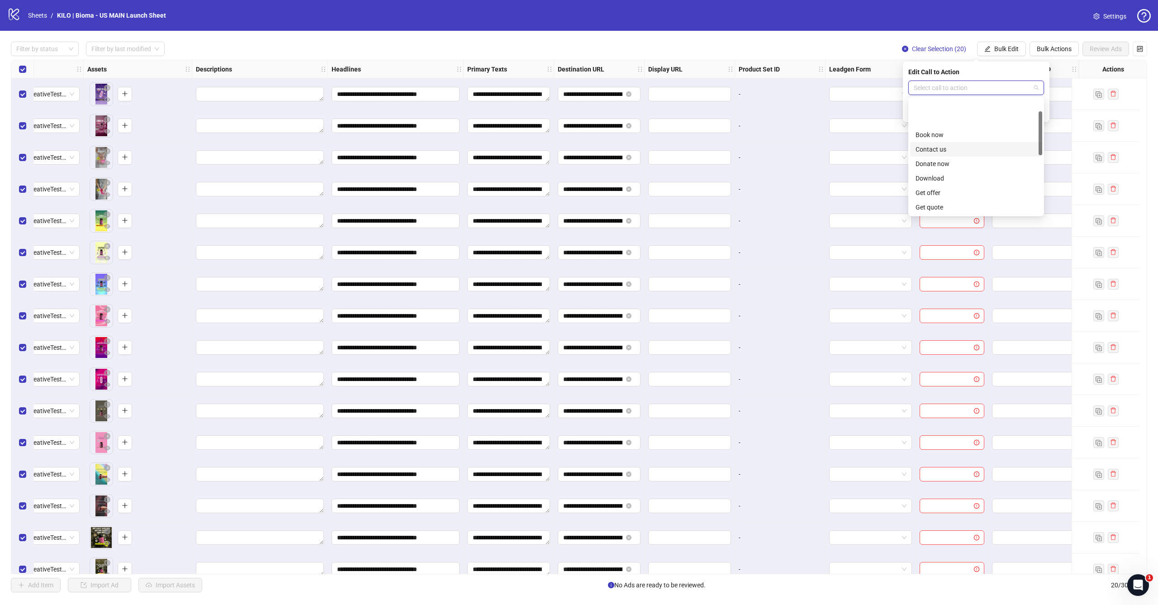
scroll to position [134, 0]
click at [942, 188] on div "Shop now" at bounding box center [976, 189] width 121 height 10
click at [1043, 114] on button "submit" at bounding box center [1038, 111] width 11 height 11
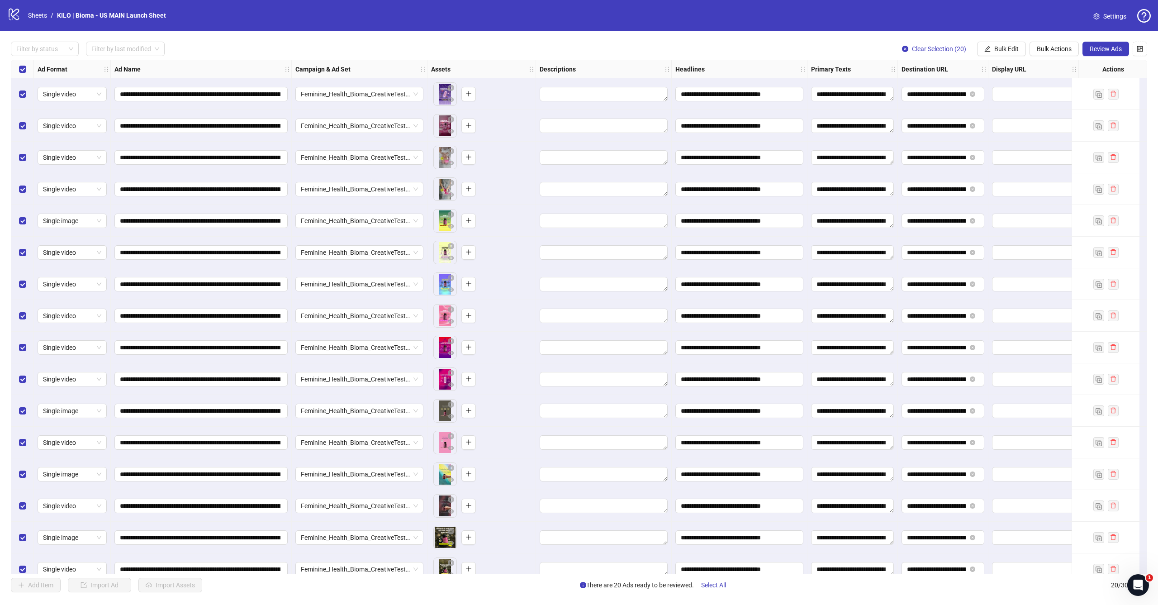
scroll to position [0, 0]
click at [1110, 48] on span "Review Ads" at bounding box center [1106, 48] width 32 height 7
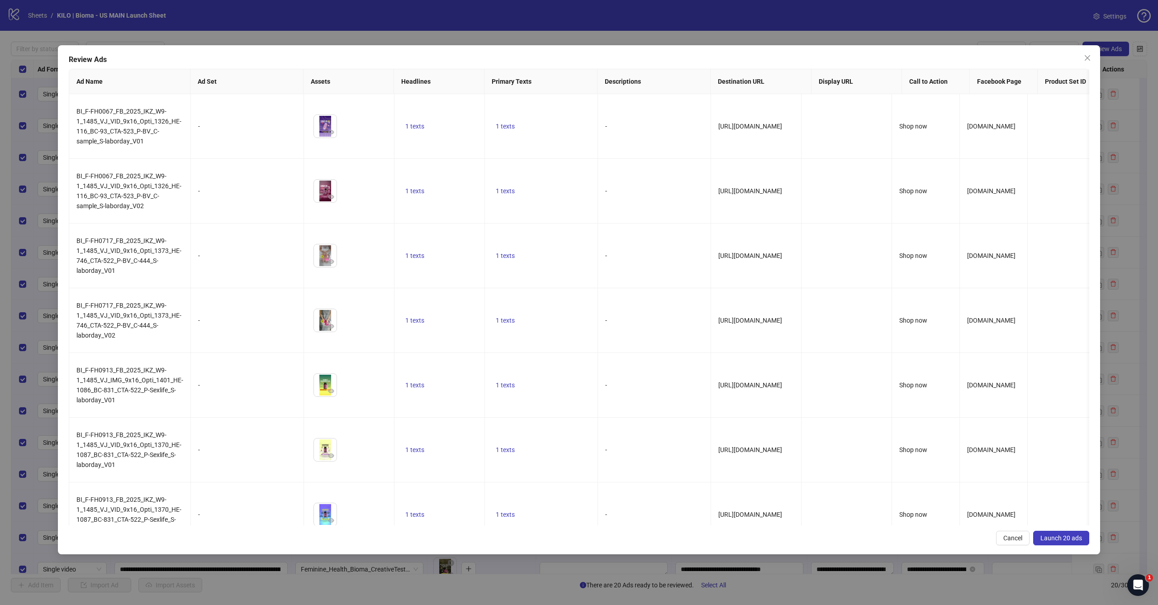
click at [1079, 537] on span "Launch 20 ads" at bounding box center [1062, 537] width 42 height 7
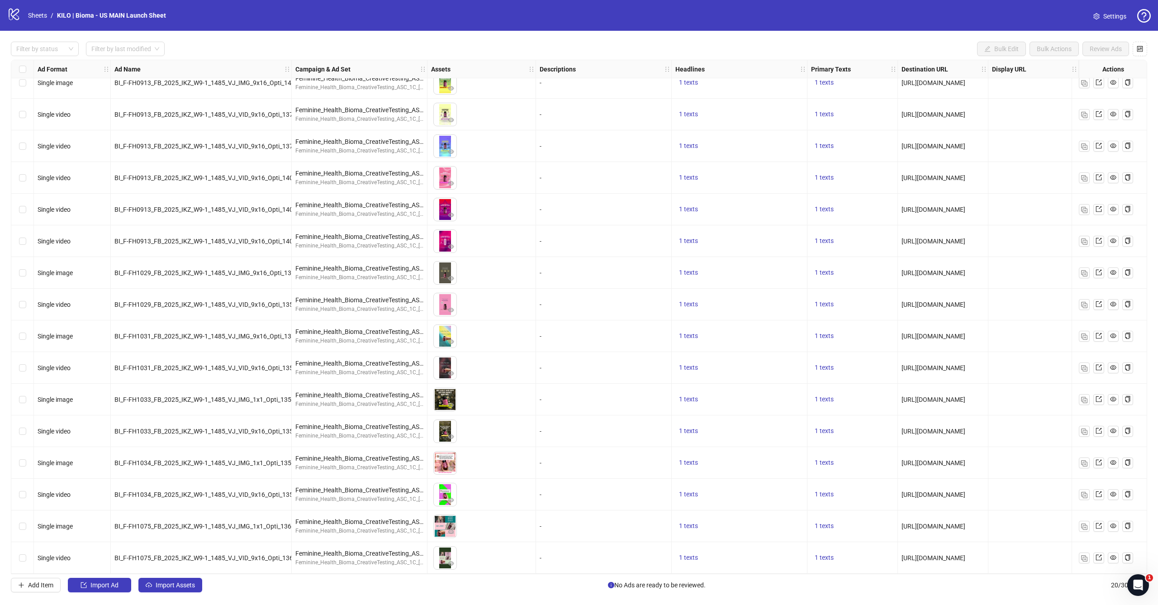
scroll to position [142, 0]
